Goal: Transaction & Acquisition: Purchase product/service

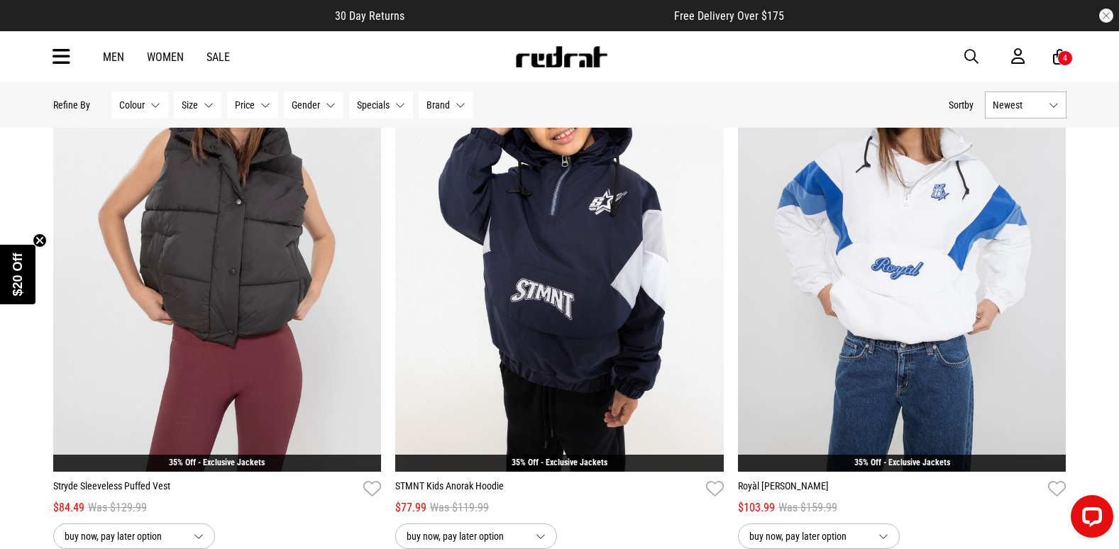
click at [59, 60] on icon at bounding box center [61, 56] width 18 height 23
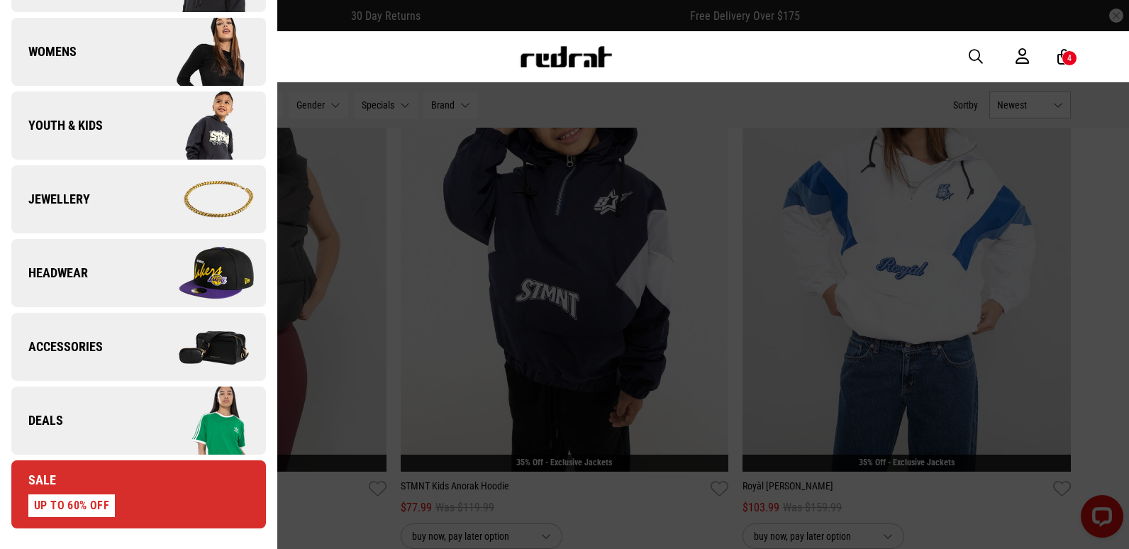
scroll to position [284, 0]
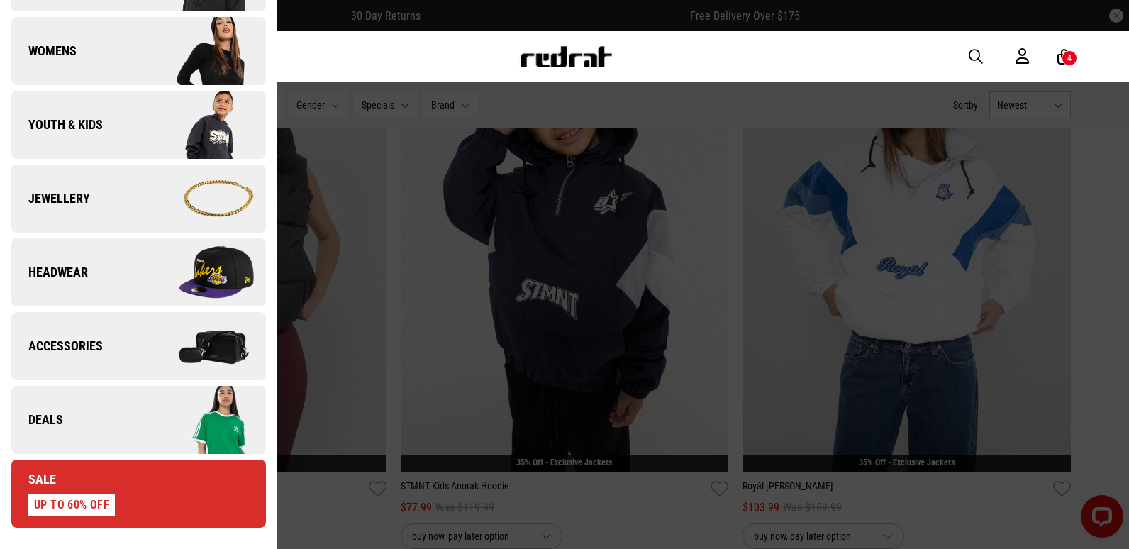
click at [93, 404] on link "Deals" at bounding box center [138, 420] width 255 height 68
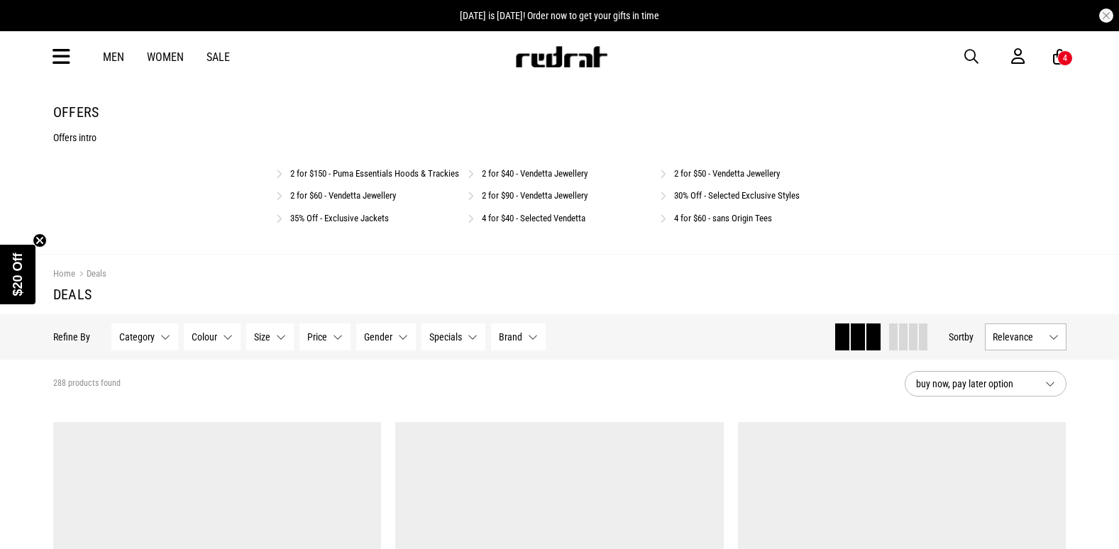
click at [501, 223] on link "4 for $40 - Selected Vendetta" at bounding box center [534, 218] width 104 height 11
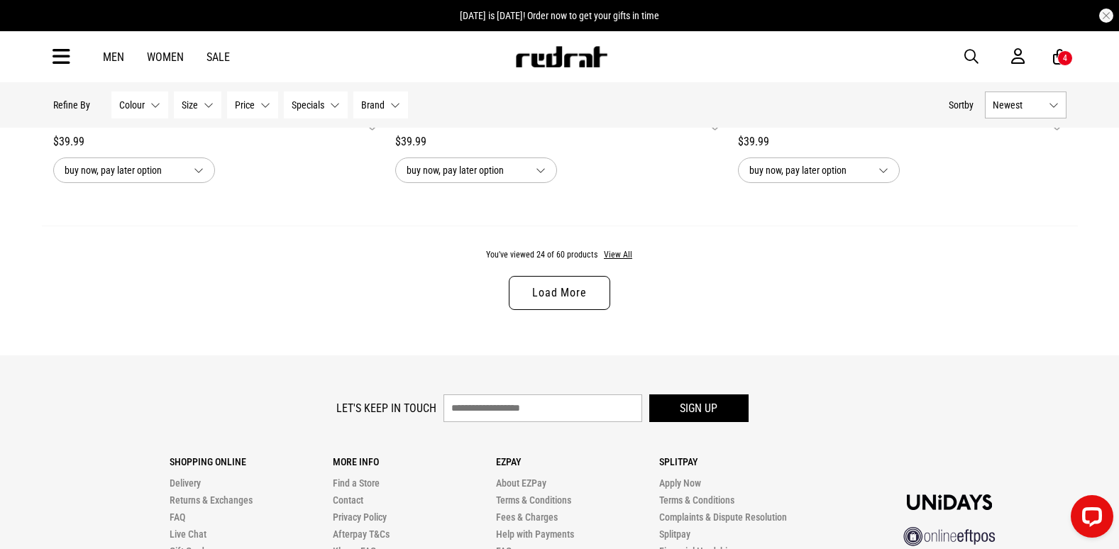
scroll to position [4540, 0]
click at [619, 262] on button "View All" at bounding box center [618, 256] width 30 height 13
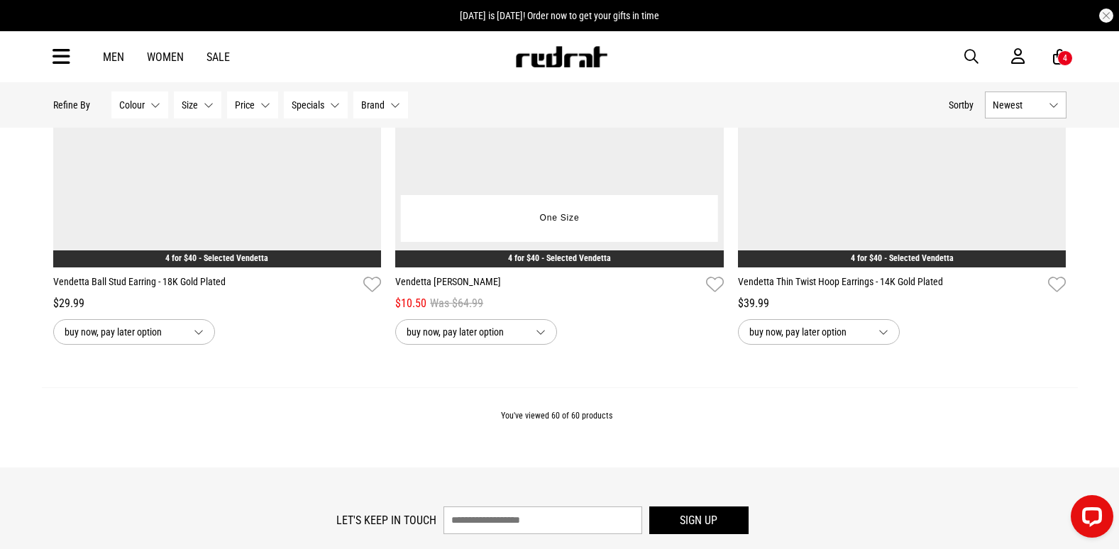
scroll to position [10990, 0]
